Goal: Navigation & Orientation: Find specific page/section

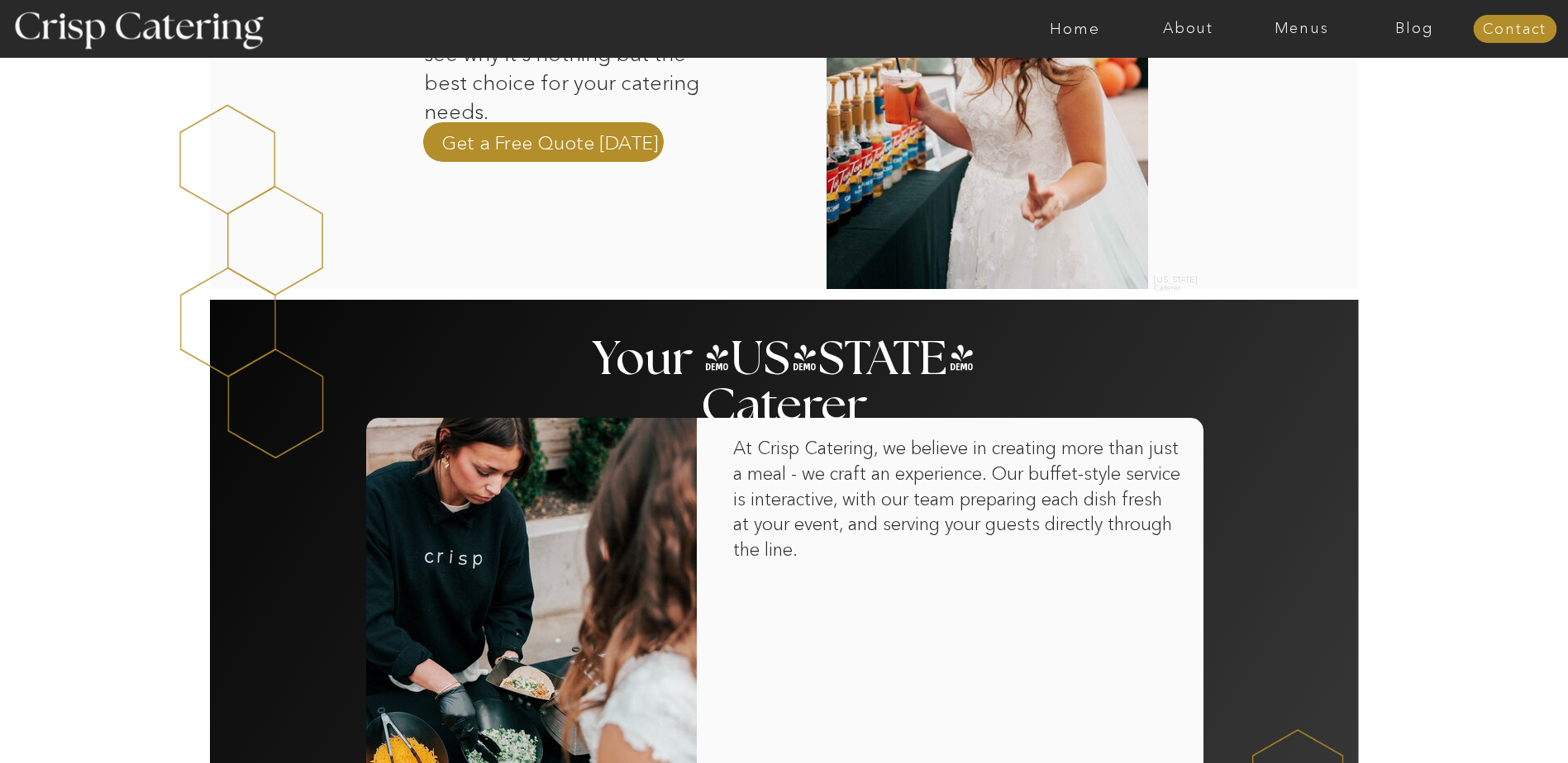
scroll to position [826, 0]
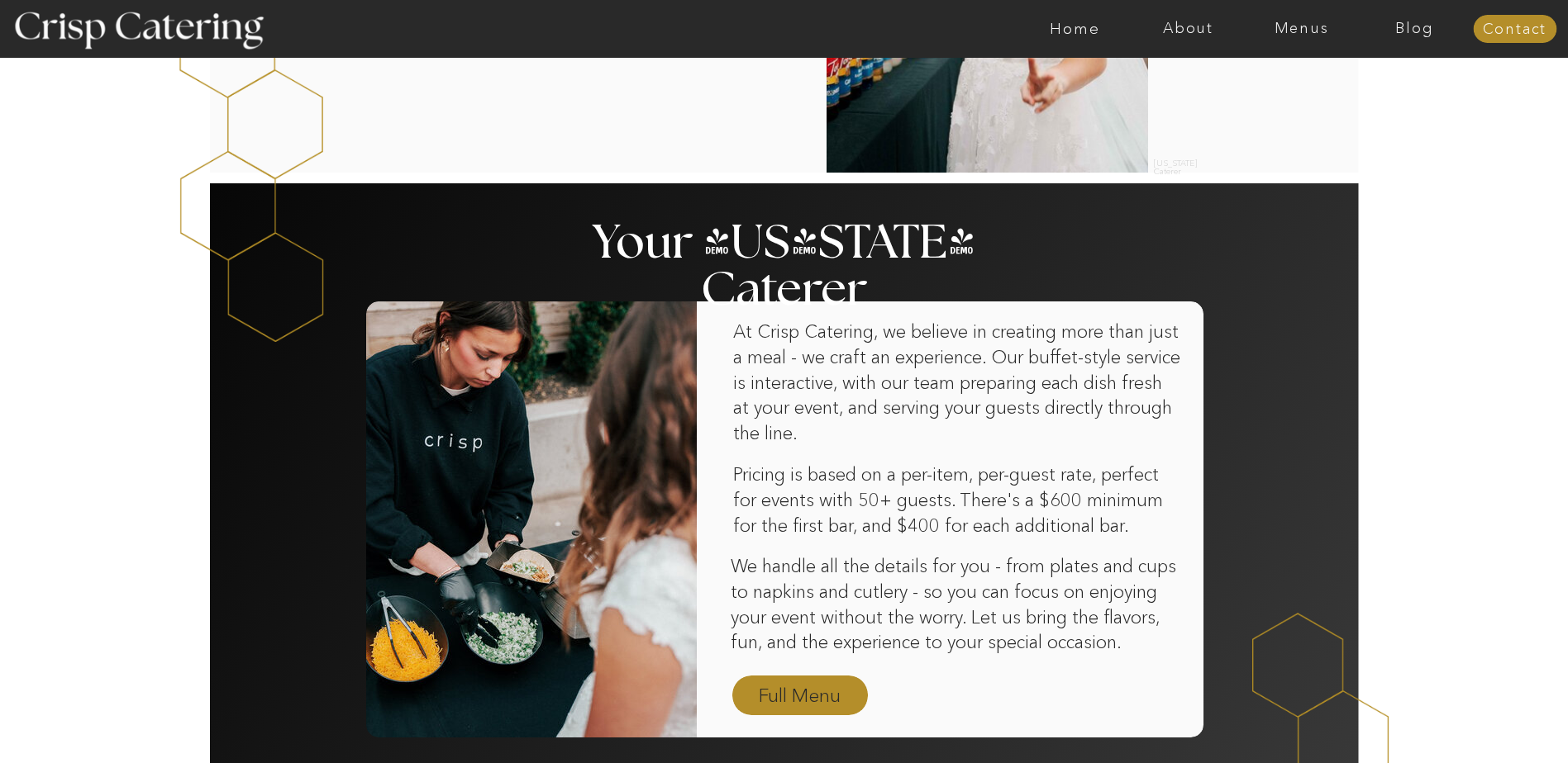
click at [827, 701] on nav "Full Menu" at bounding box center [800, 696] width 96 height 29
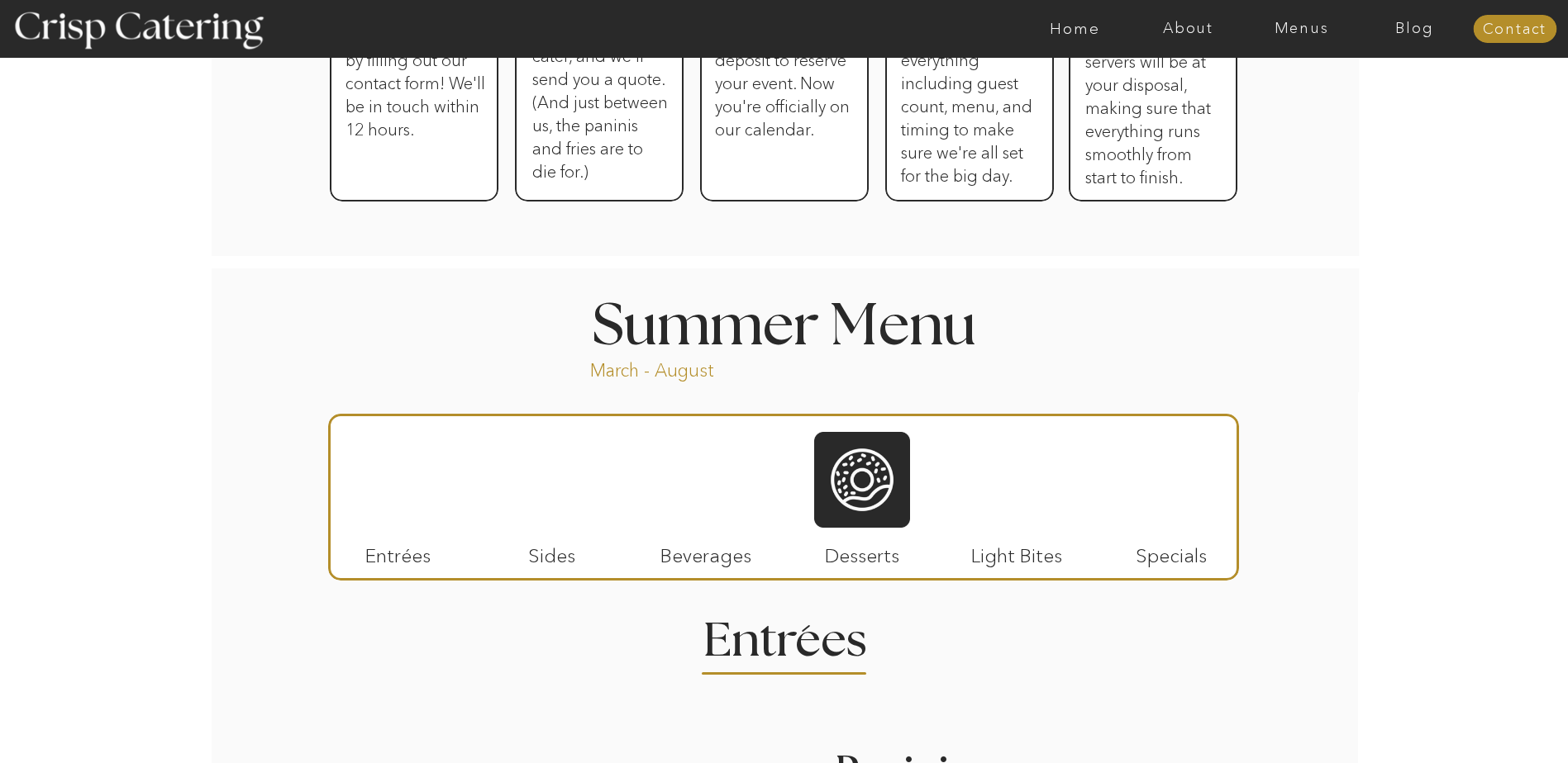
scroll to position [1156, 0]
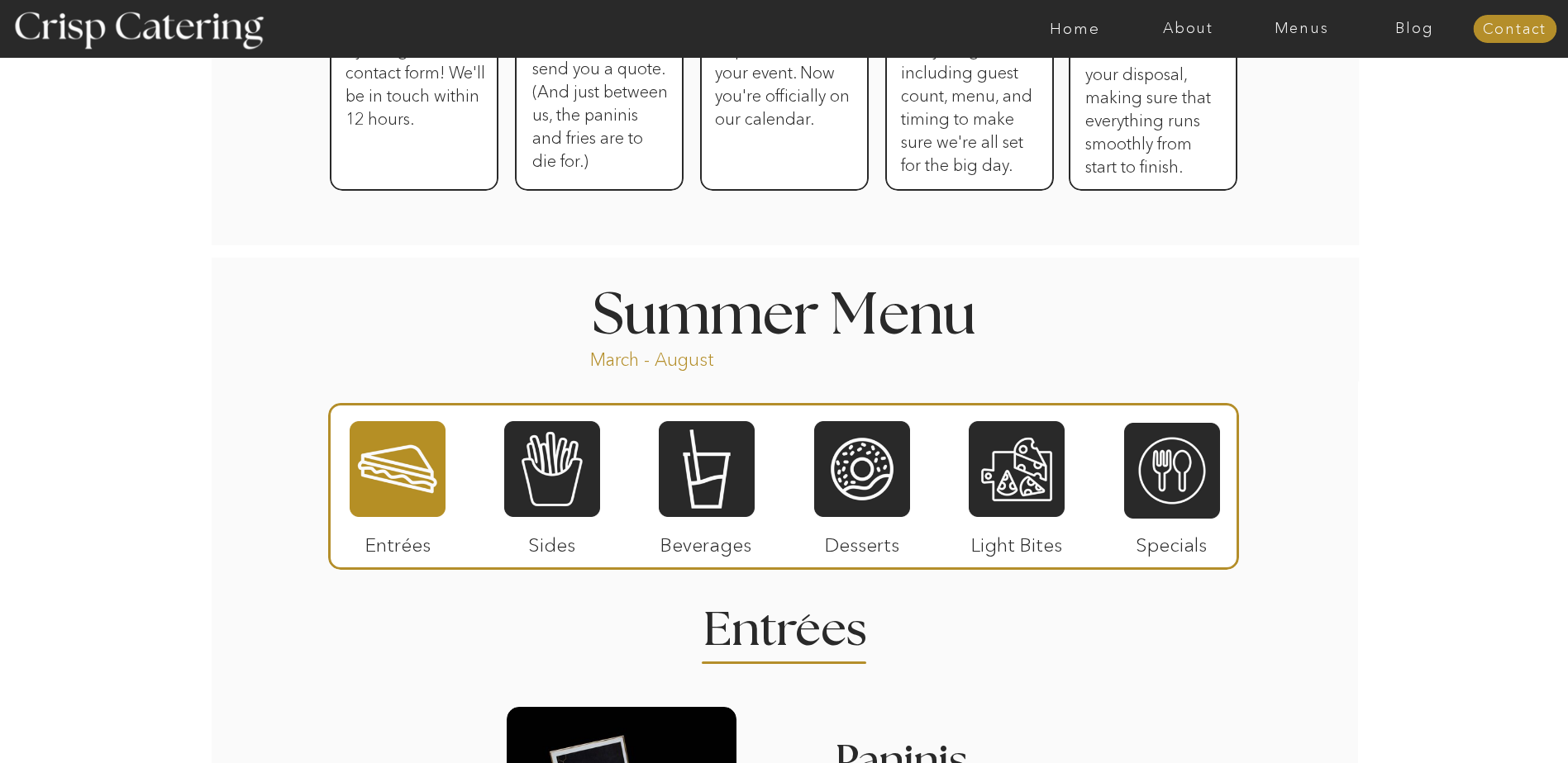
click at [393, 474] on div at bounding box center [398, 468] width 96 height 99
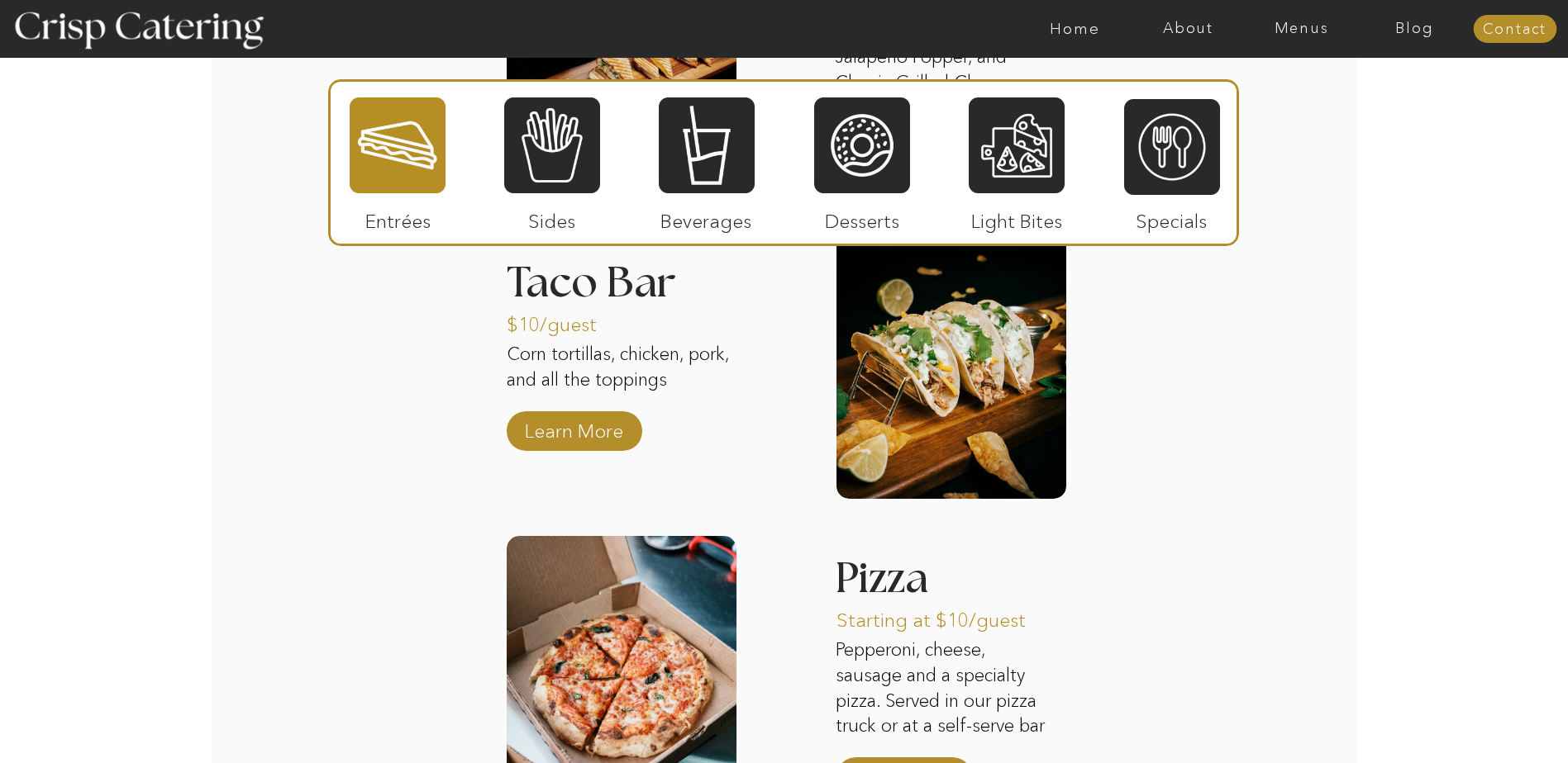
scroll to position [1900, 0]
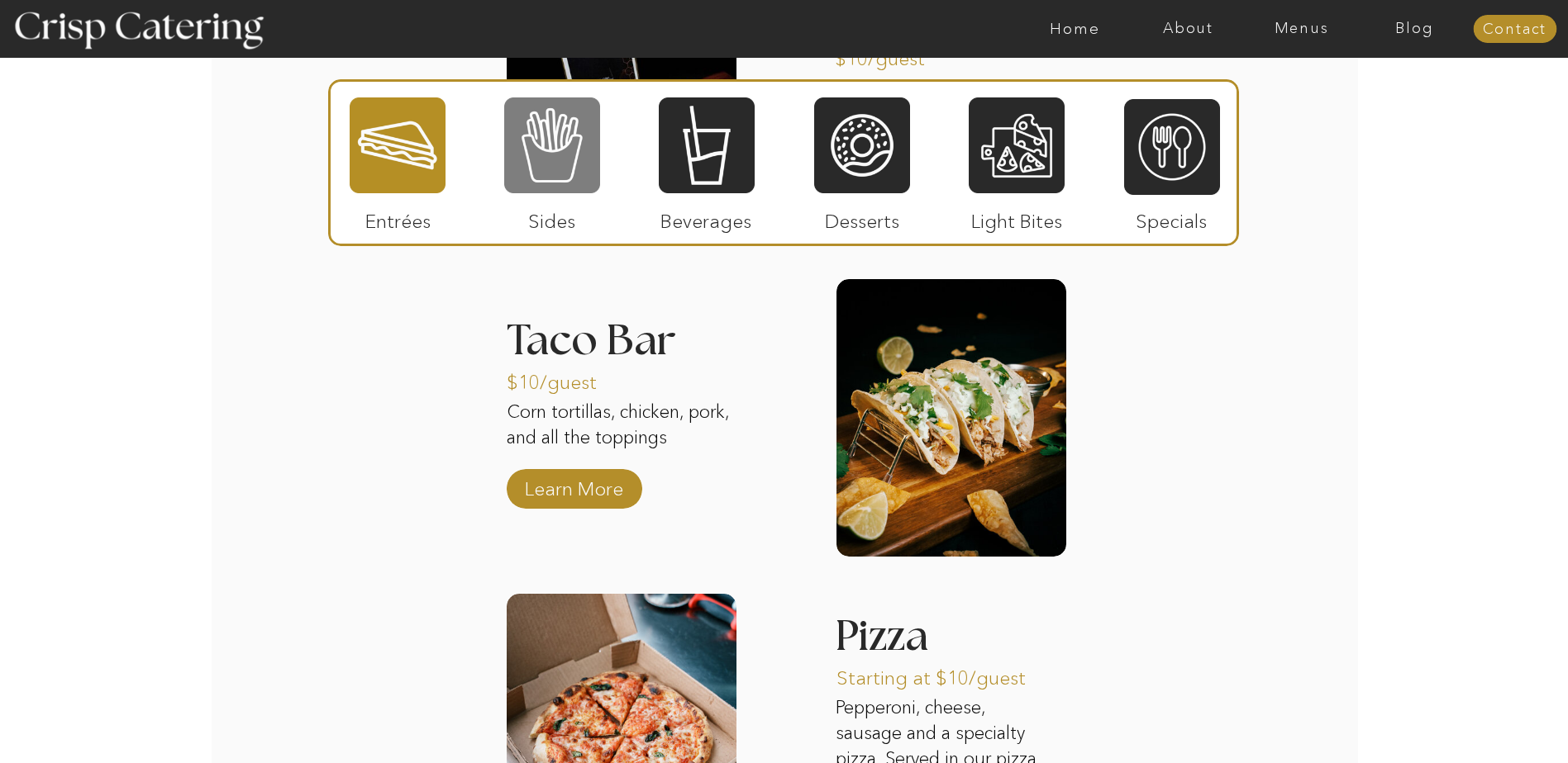
click at [547, 138] on div at bounding box center [552, 145] width 96 height 99
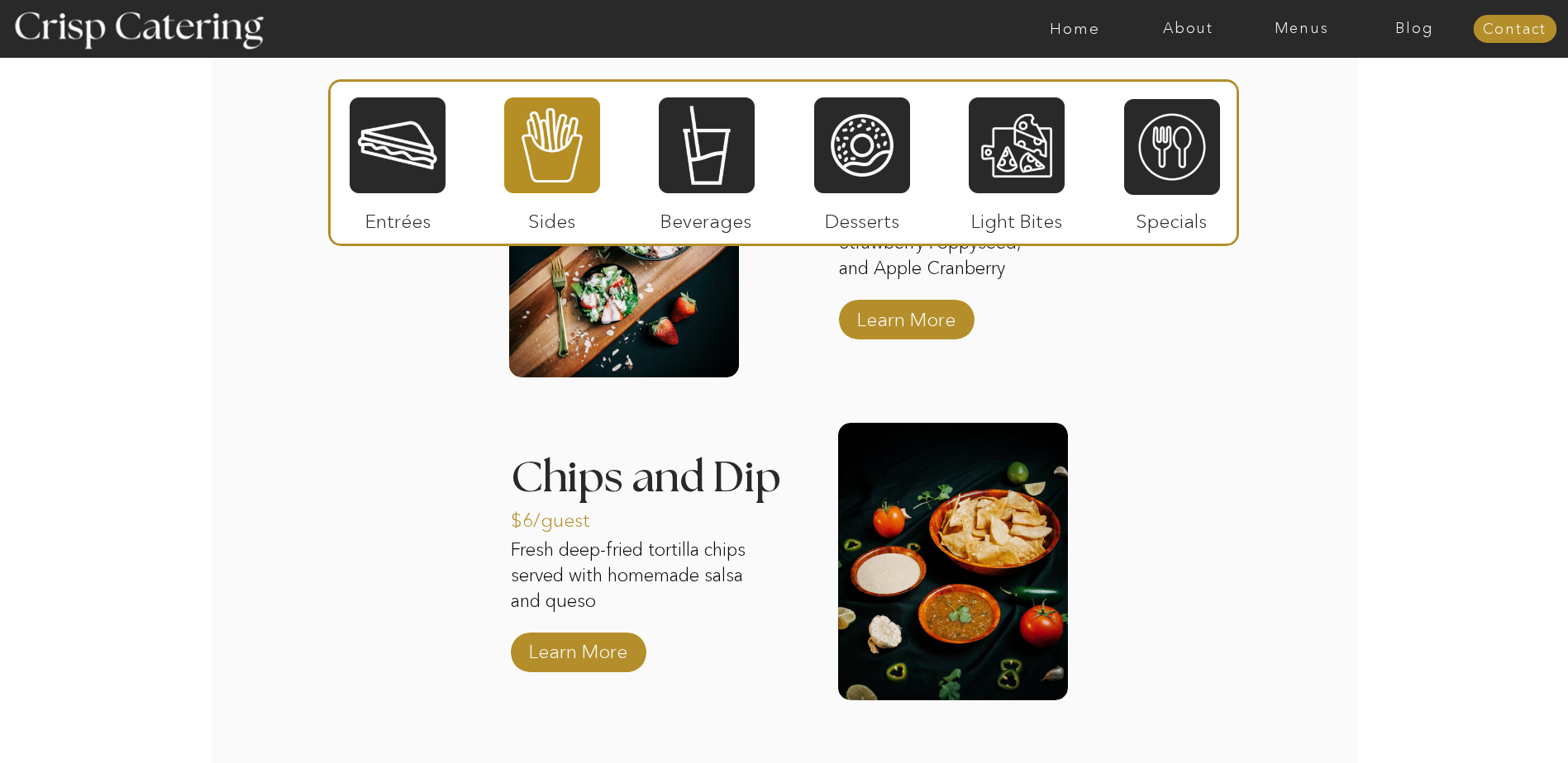
scroll to position [1983, 0]
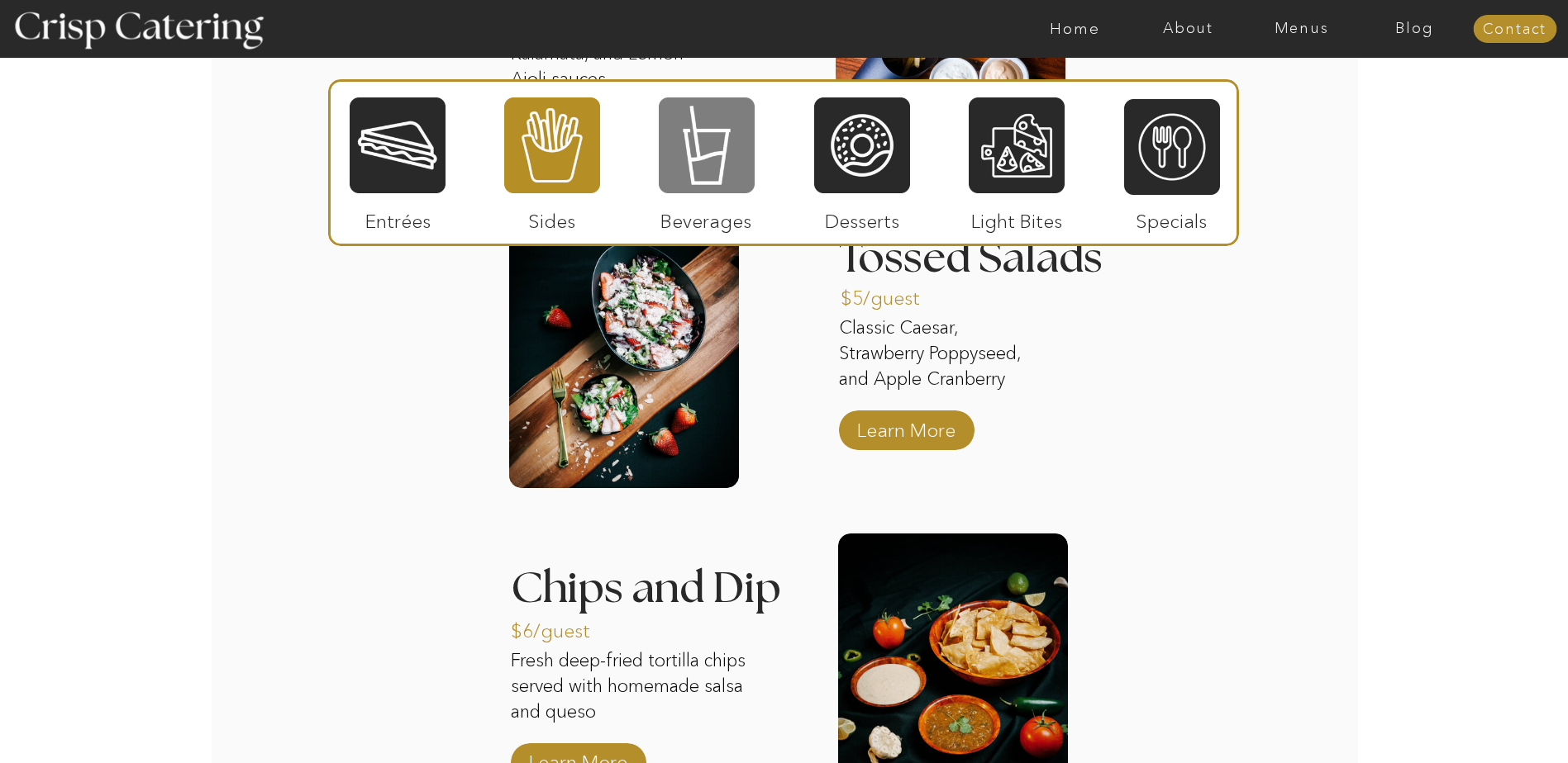
click at [719, 185] on div at bounding box center [707, 145] width 96 height 99
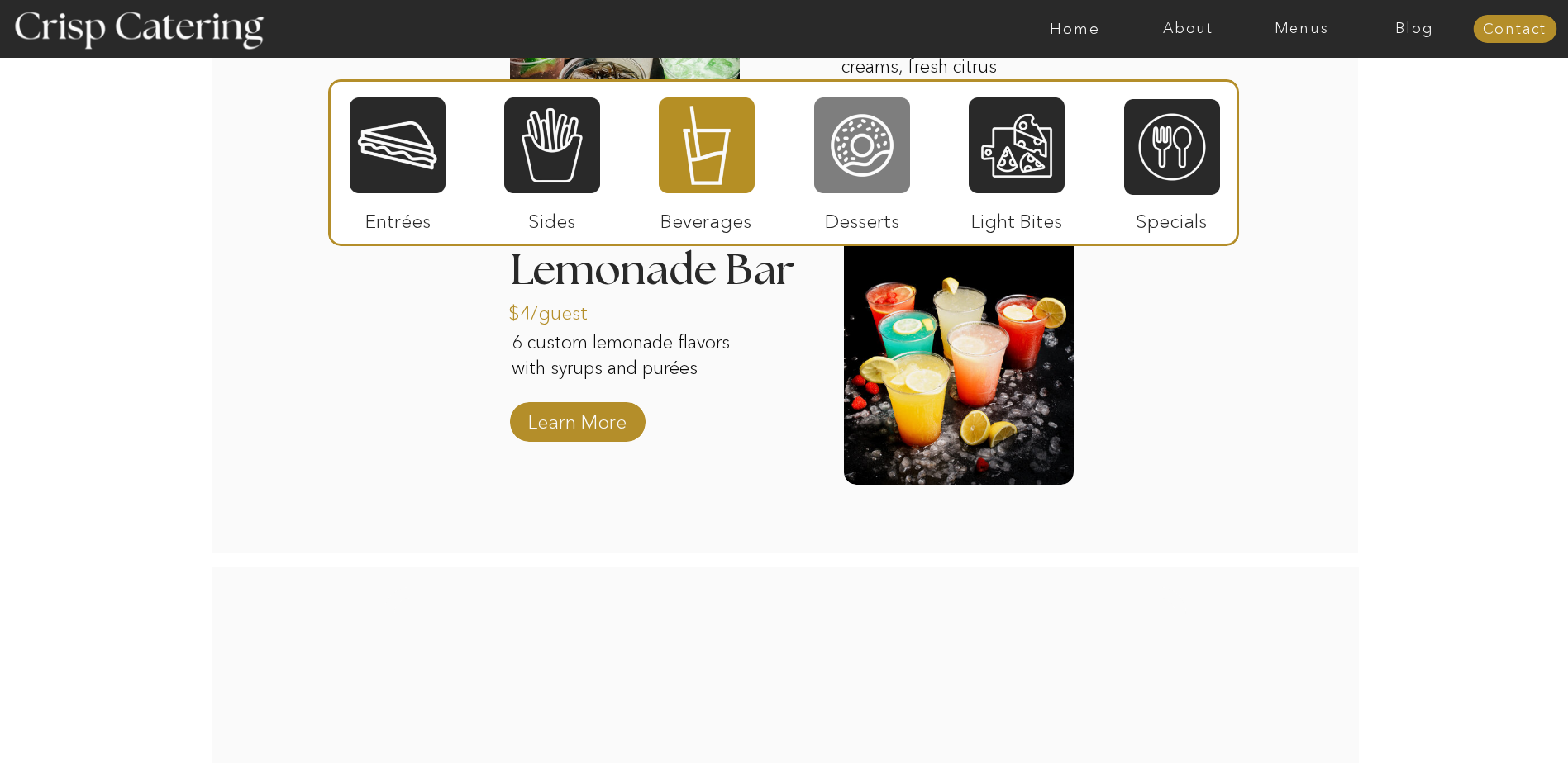
click at [868, 143] on div at bounding box center [862, 145] width 96 height 99
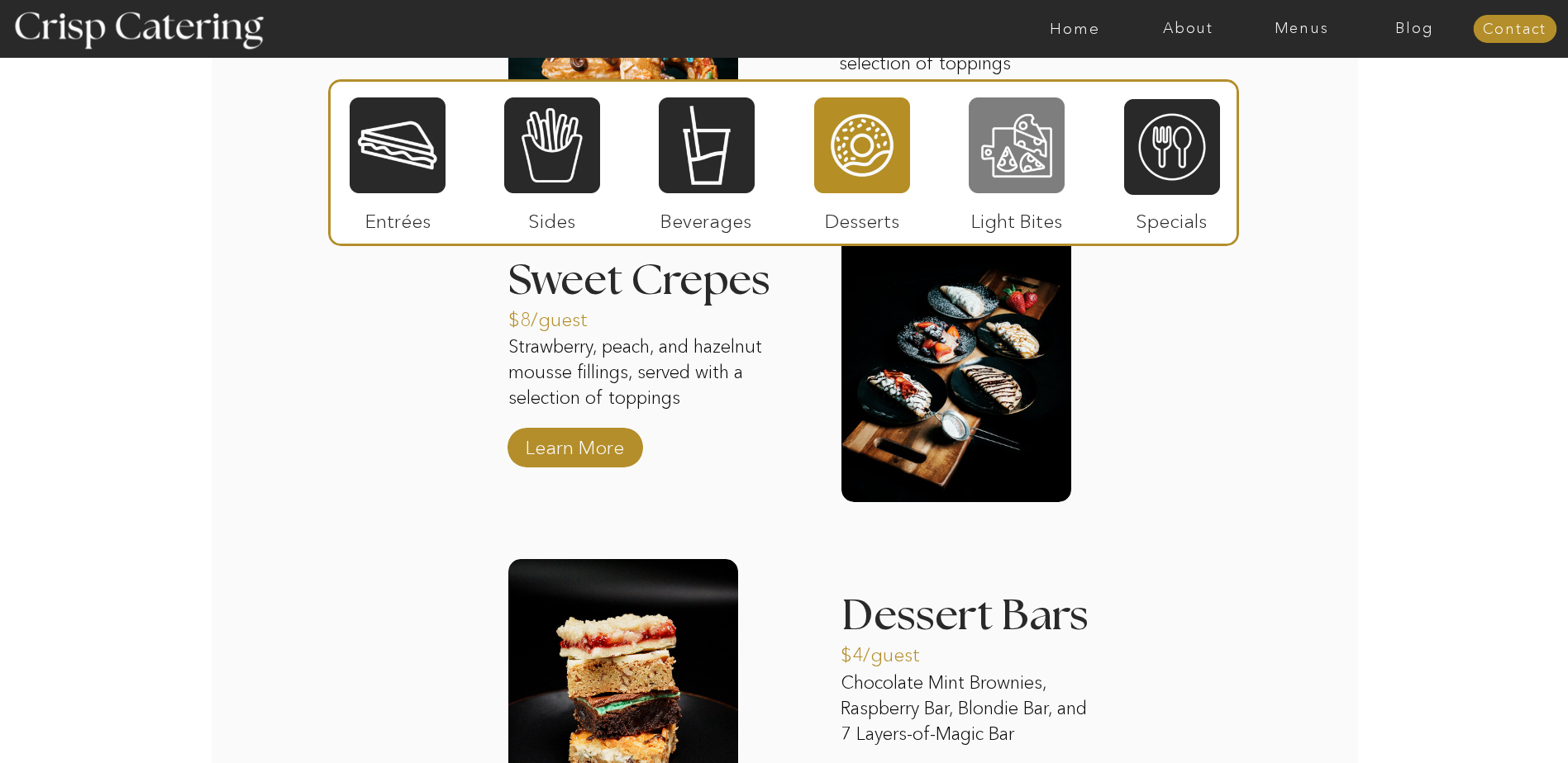
click at [1029, 136] on div at bounding box center [1017, 145] width 96 height 99
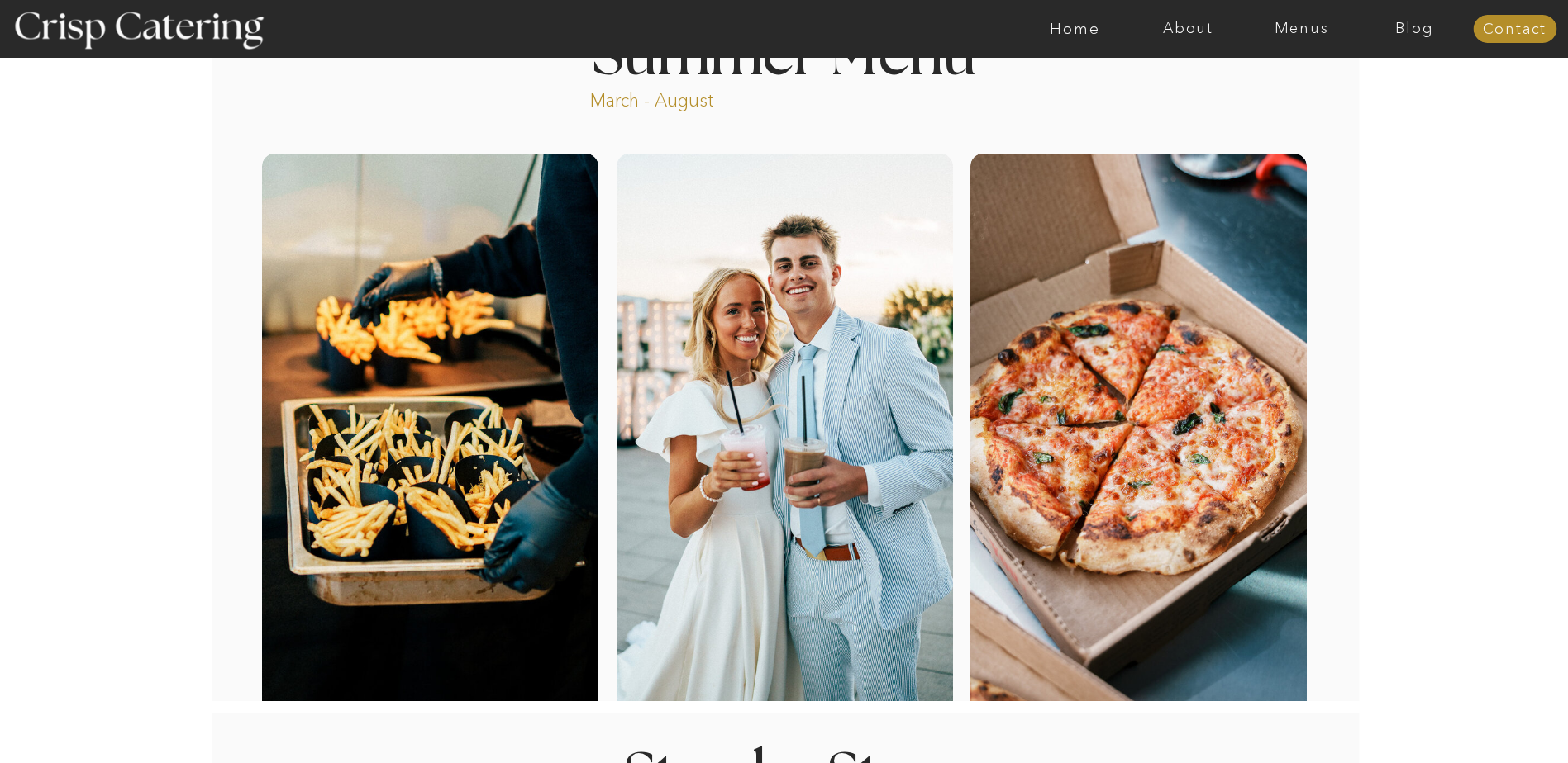
scroll to position [0, 0]
